Goal: Find specific page/section: Find specific page/section

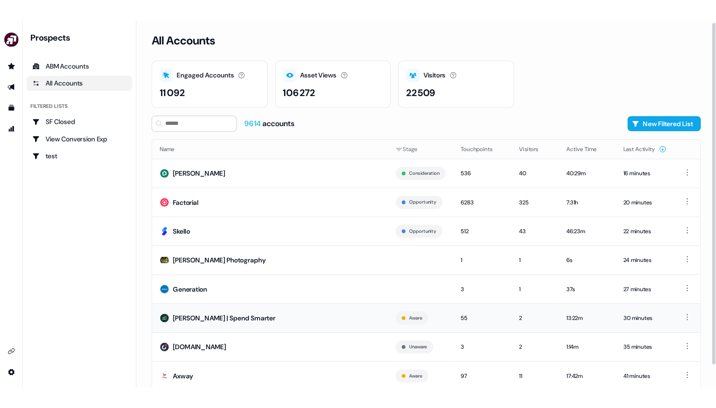
scroll to position [18, 0]
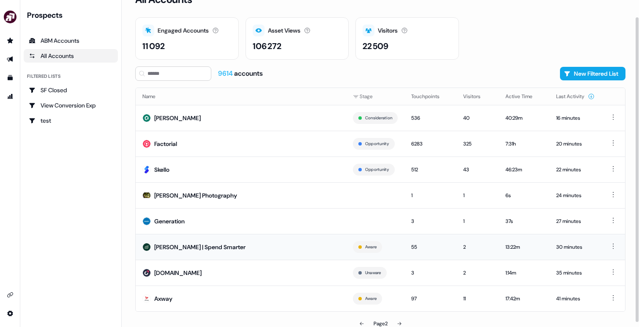
click at [220, 255] on td "[PERSON_NAME] | Spend Smarter" at bounding box center [241, 247] width 211 height 26
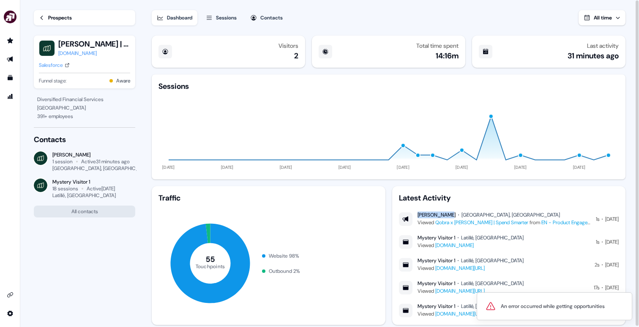
drag, startPoint x: 450, startPoint y: 214, endPoint x: 419, endPoint y: 214, distance: 31.7
click at [419, 214] on div "[PERSON_NAME] [GEOGRAPHIC_DATA], [GEOGRAPHIC_DATA]" at bounding box center [504, 214] width 173 height 7
copy div "[PERSON_NAME]"
